Goal: Information Seeking & Learning: Learn about a topic

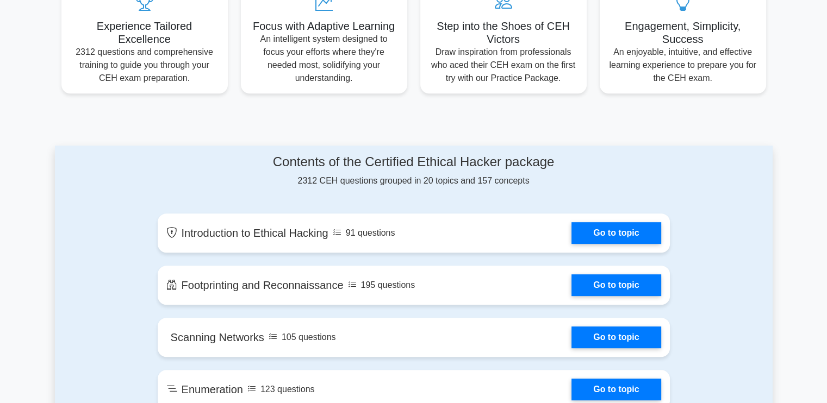
scroll to position [489, 0]
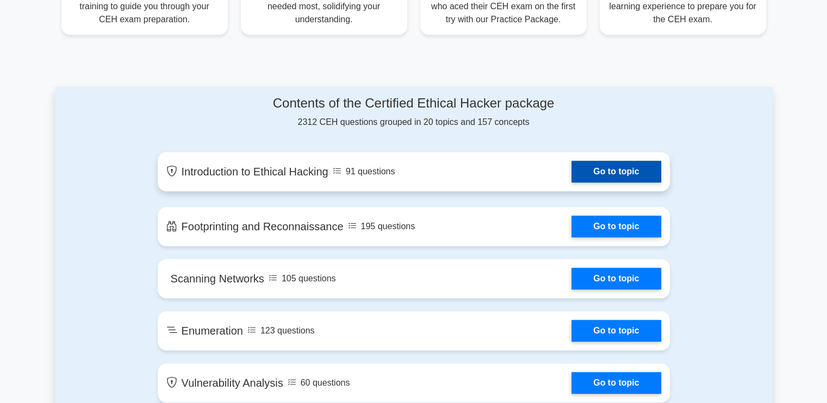
click at [591, 171] on link "Go to topic" at bounding box center [615, 172] width 89 height 22
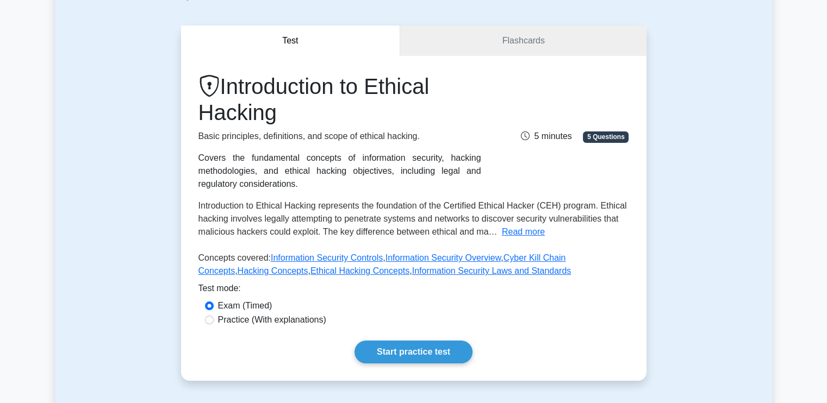
scroll to position [54, 0]
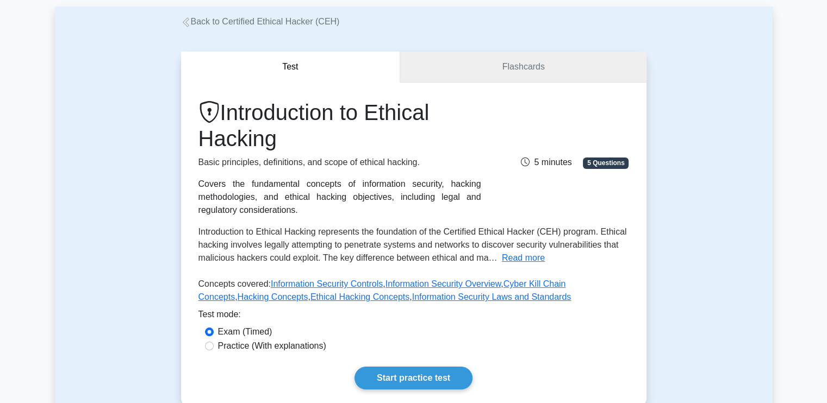
click at [481, 71] on link "Flashcards" at bounding box center [523, 67] width 246 height 31
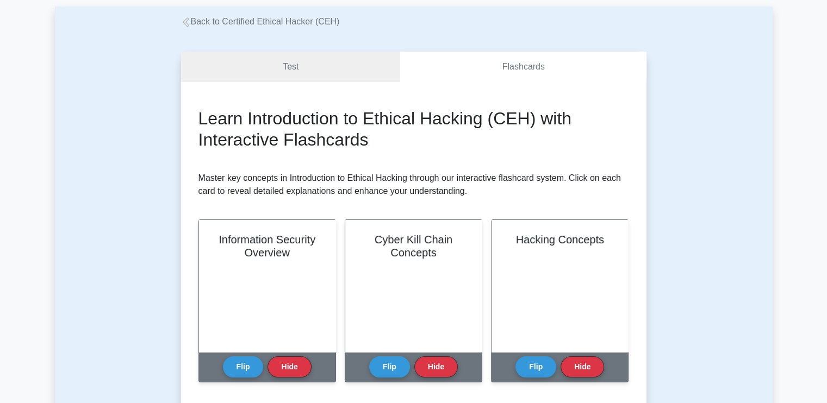
scroll to position [109, 0]
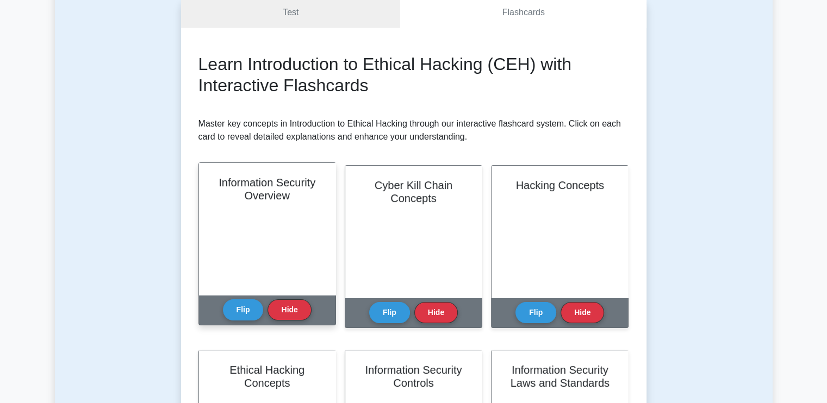
click at [256, 237] on div "Information Security Overview" at bounding box center [267, 229] width 136 height 132
